Goal: Task Accomplishment & Management: Use online tool/utility

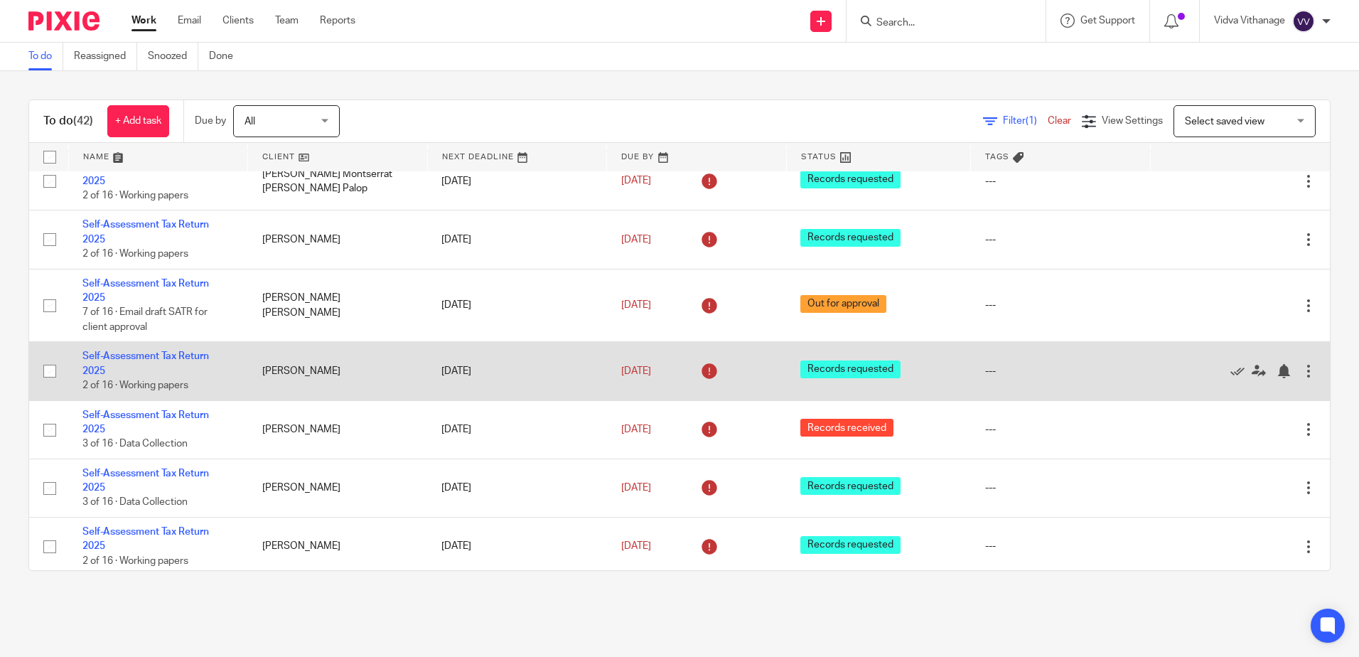
scroll to position [1681, 0]
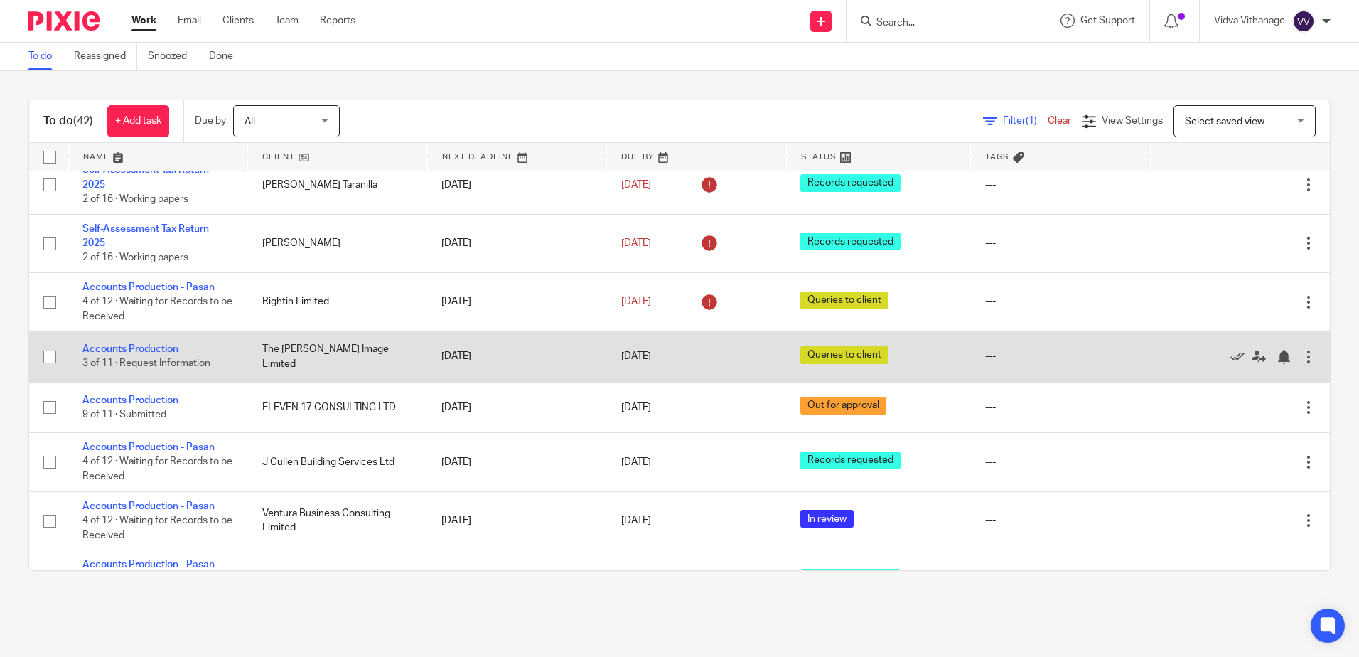
click at [148, 351] on link "Accounts Production" at bounding box center [130, 349] width 96 height 10
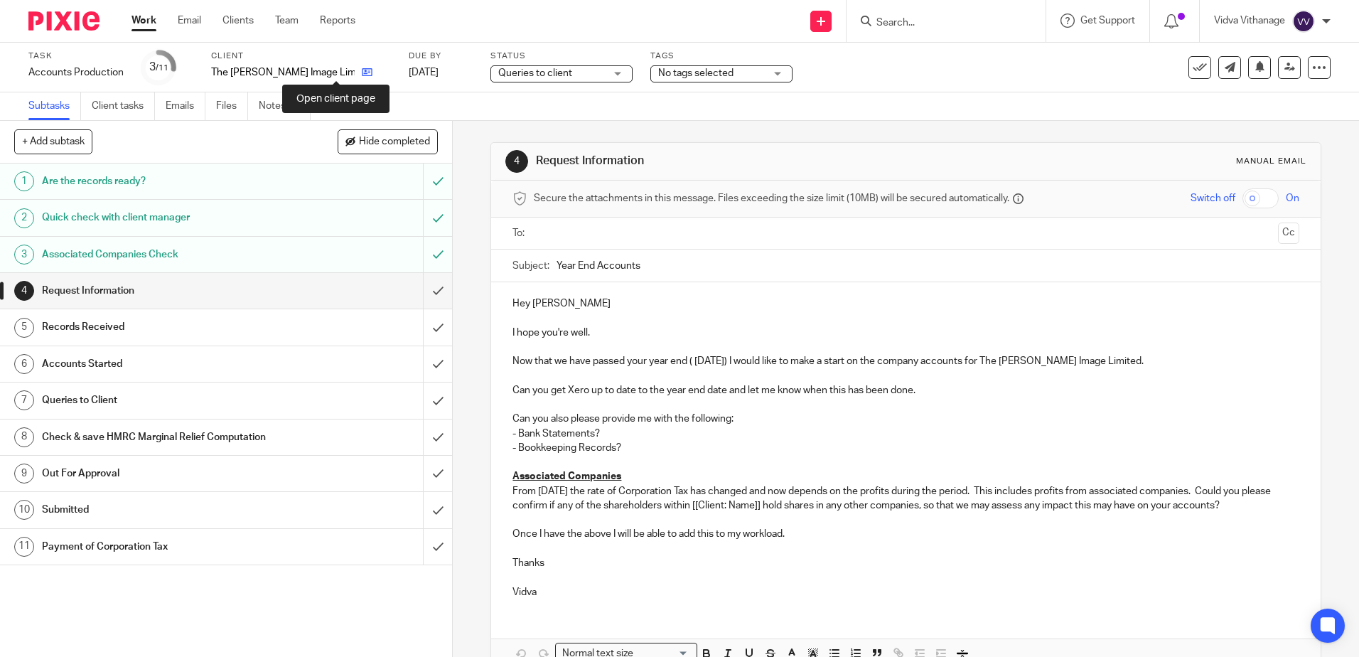
click at [362, 71] on icon at bounding box center [367, 72] width 11 height 11
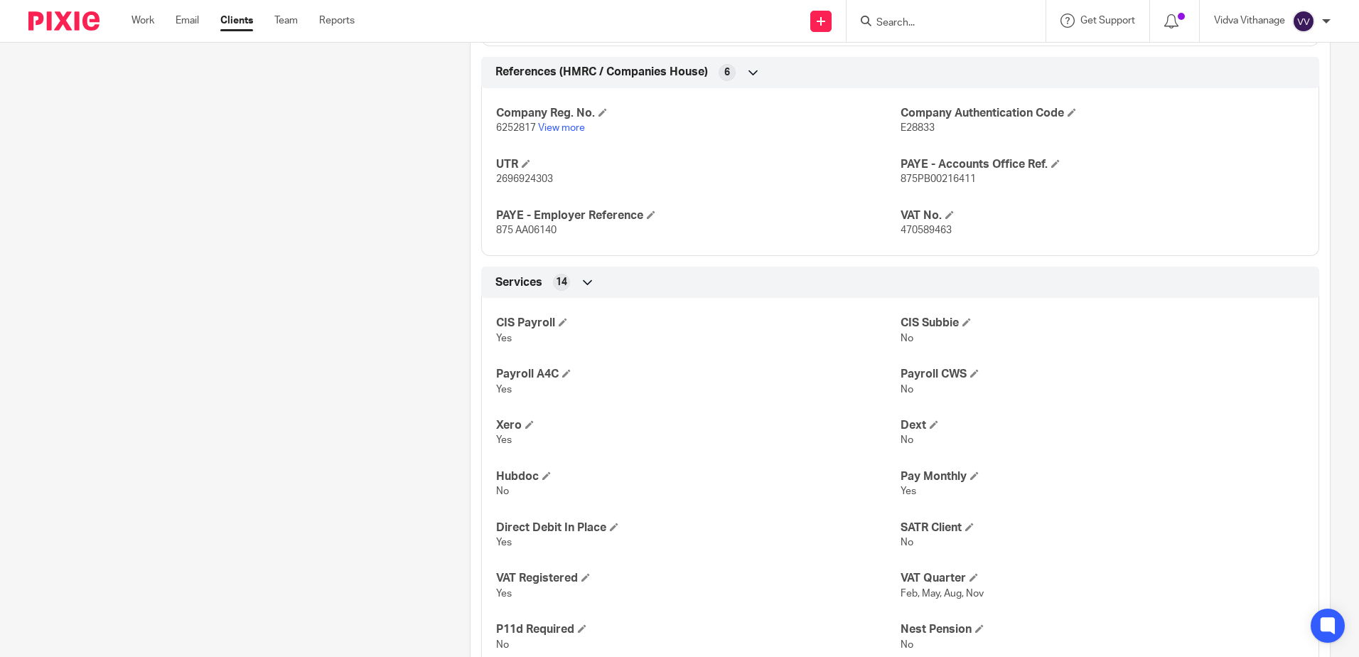
scroll to position [1106, 0]
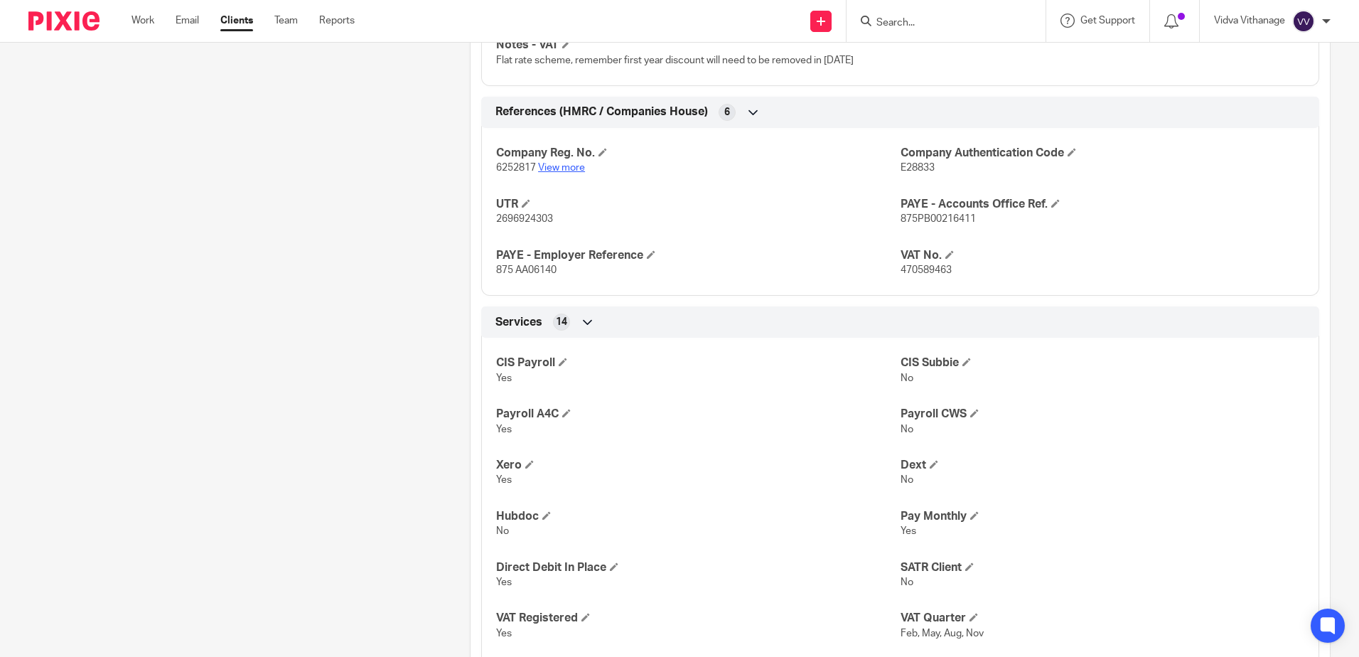
click at [567, 161] on p "6252817 View more" at bounding box center [698, 168] width 404 height 14
click at [566, 168] on link "View more" at bounding box center [561, 168] width 47 height 10
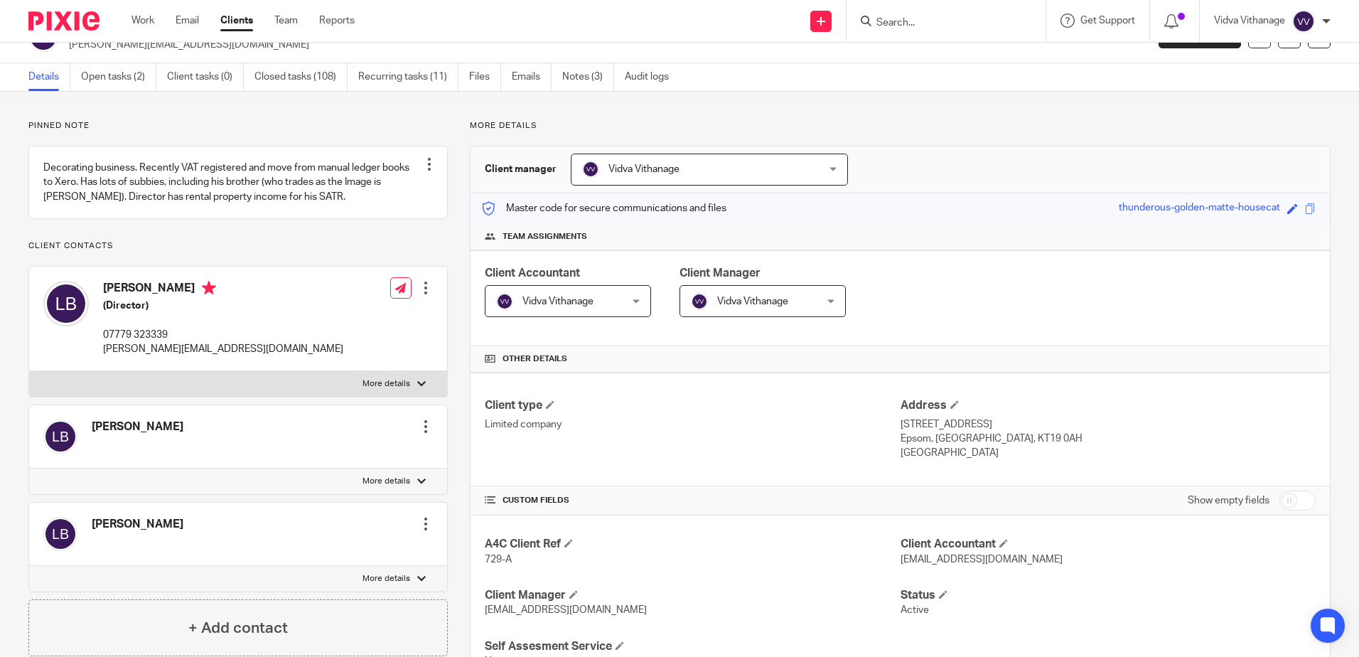
scroll to position [0, 0]
